Goal: Information Seeking & Learning: Learn about a topic

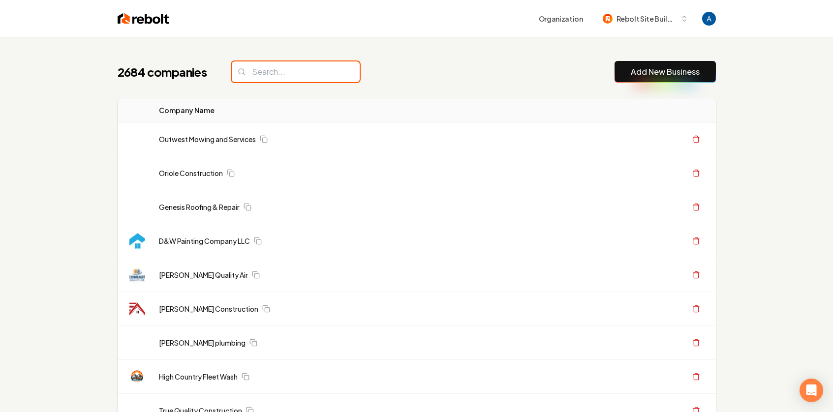
click at [287, 71] on input "search" at bounding box center [296, 72] width 128 height 21
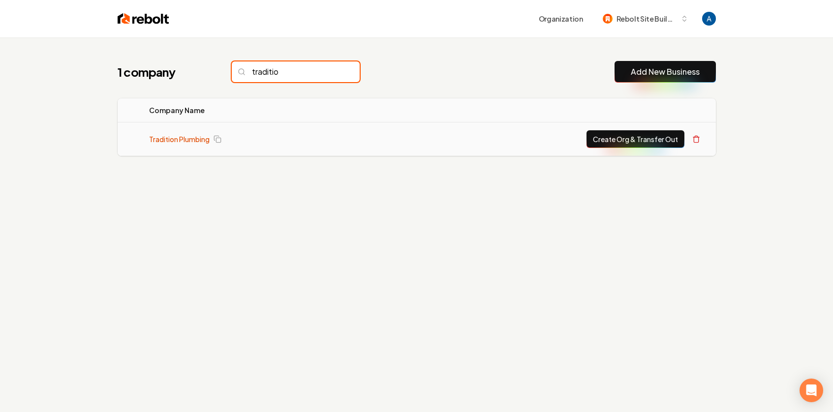
type input "traditio"
click at [184, 144] on link "Tradition Plumbing" at bounding box center [179, 139] width 61 height 10
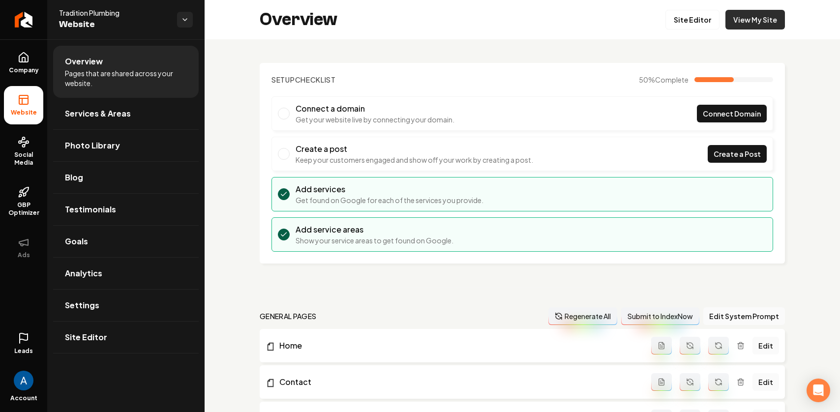
click at [735, 21] on link "View My Site" at bounding box center [756, 20] width 60 height 20
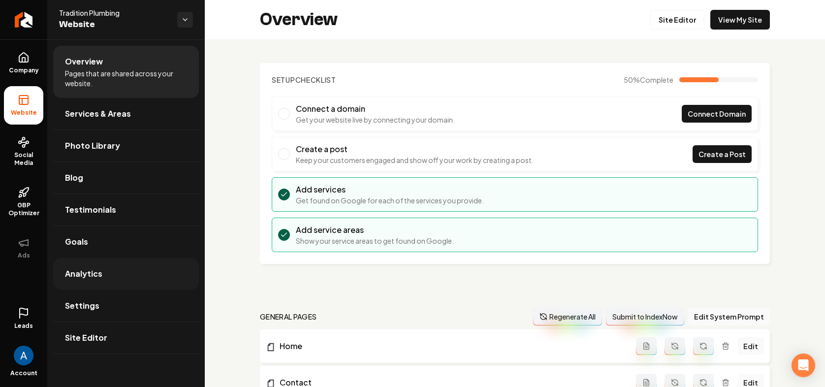
click at [78, 276] on span "Analytics" at bounding box center [83, 274] width 37 height 12
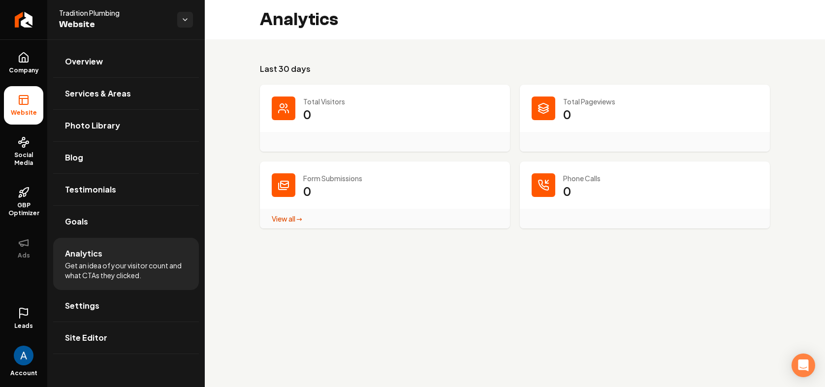
click at [25, 314] on icon at bounding box center [24, 313] width 12 height 12
click at [24, 314] on icon at bounding box center [24, 313] width 12 height 12
click at [23, 314] on icon at bounding box center [24, 311] width 8 height 7
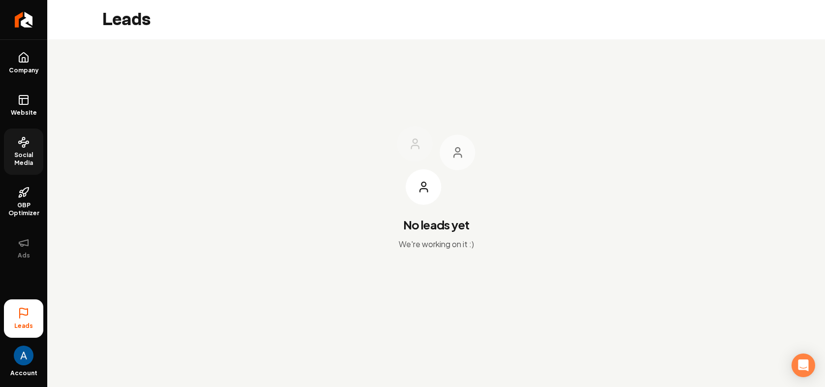
click at [25, 153] on span "Social Media" at bounding box center [23, 159] width 39 height 16
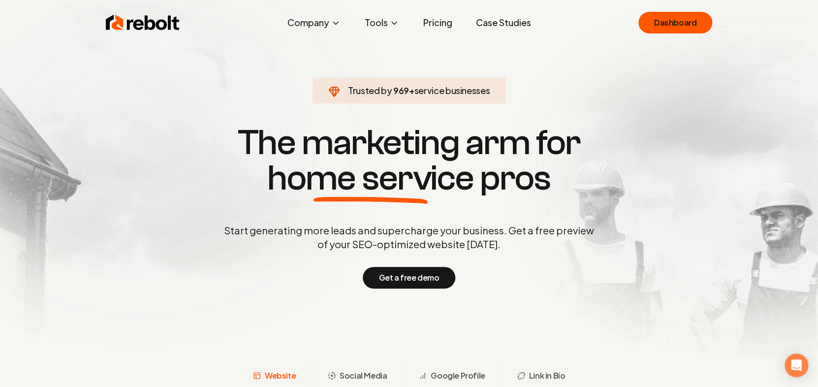
click at [435, 22] on link "Pricing" at bounding box center [437, 23] width 45 height 20
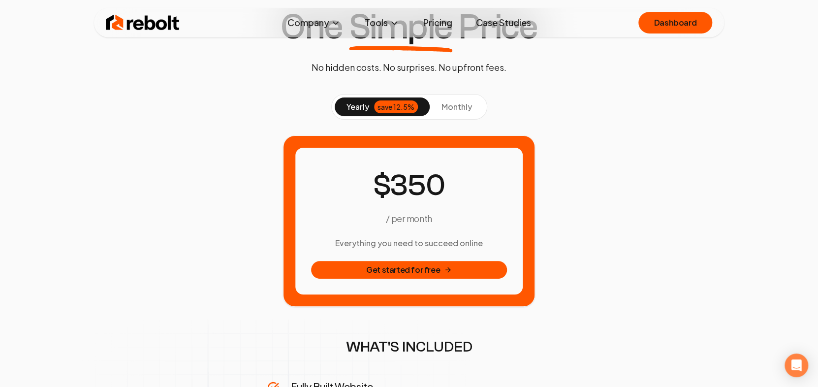
click at [459, 110] on span "monthly" at bounding box center [456, 106] width 31 height 10
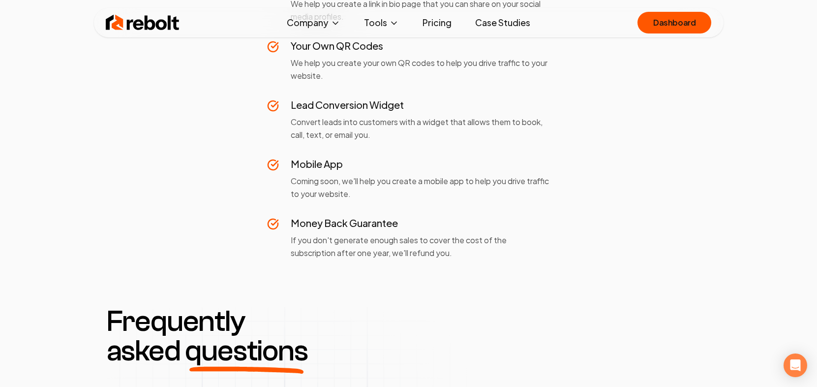
scroll to position [890, 0]
